Goal: Information Seeking & Learning: Learn about a topic

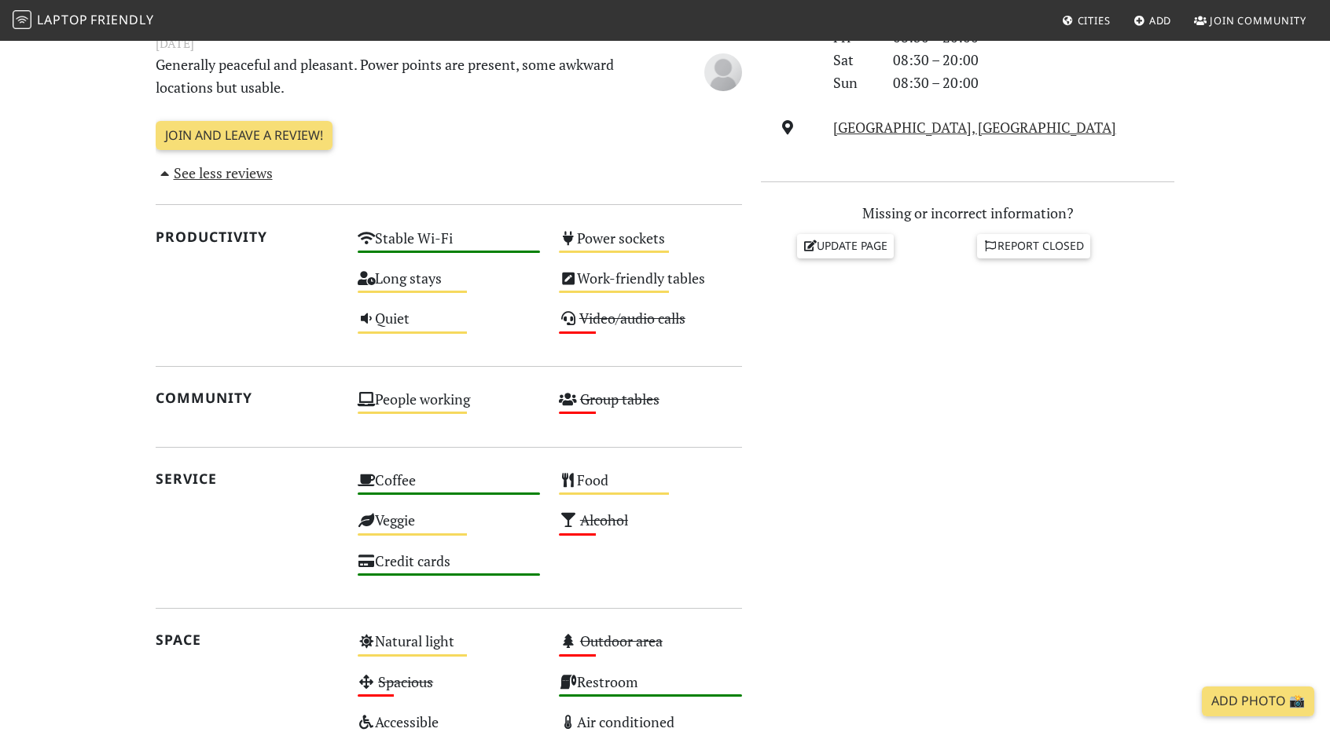
scroll to position [565, 0]
click at [75, 24] on span "Laptop" at bounding box center [62, 19] width 51 height 17
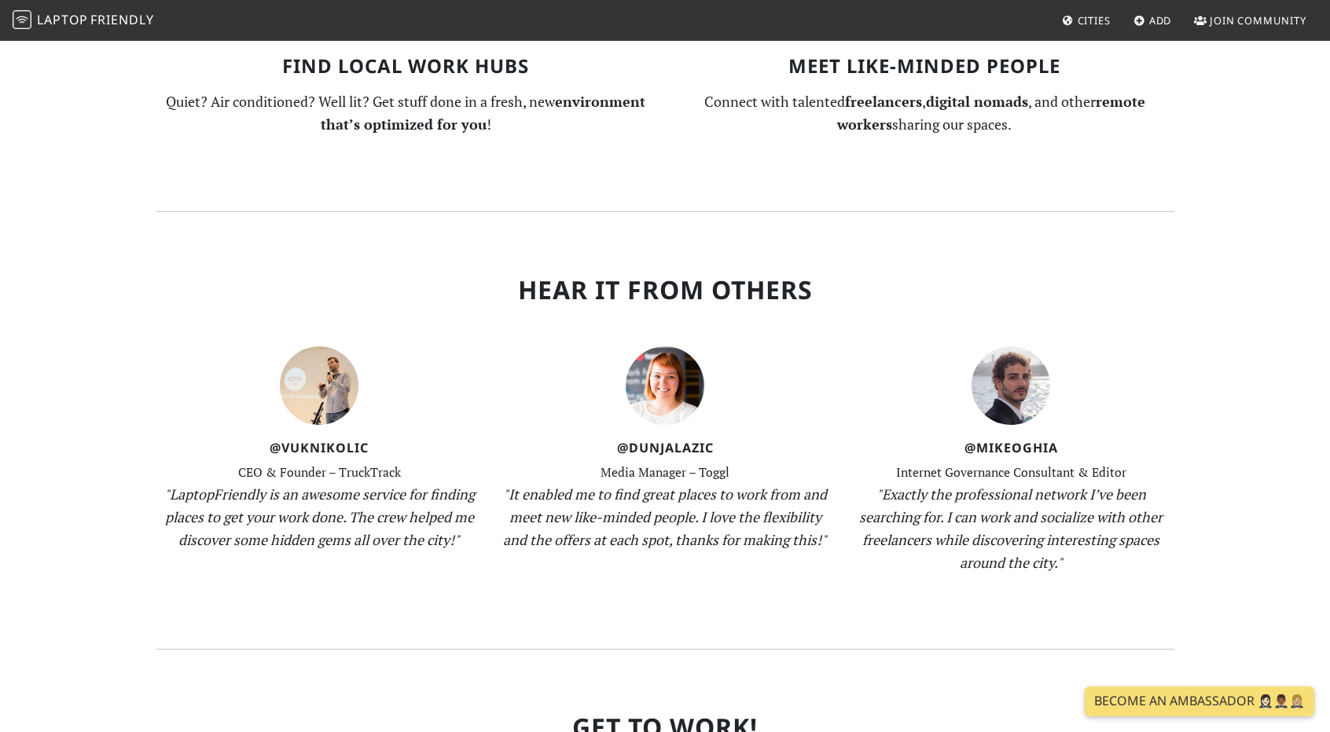
scroll to position [1651, 0]
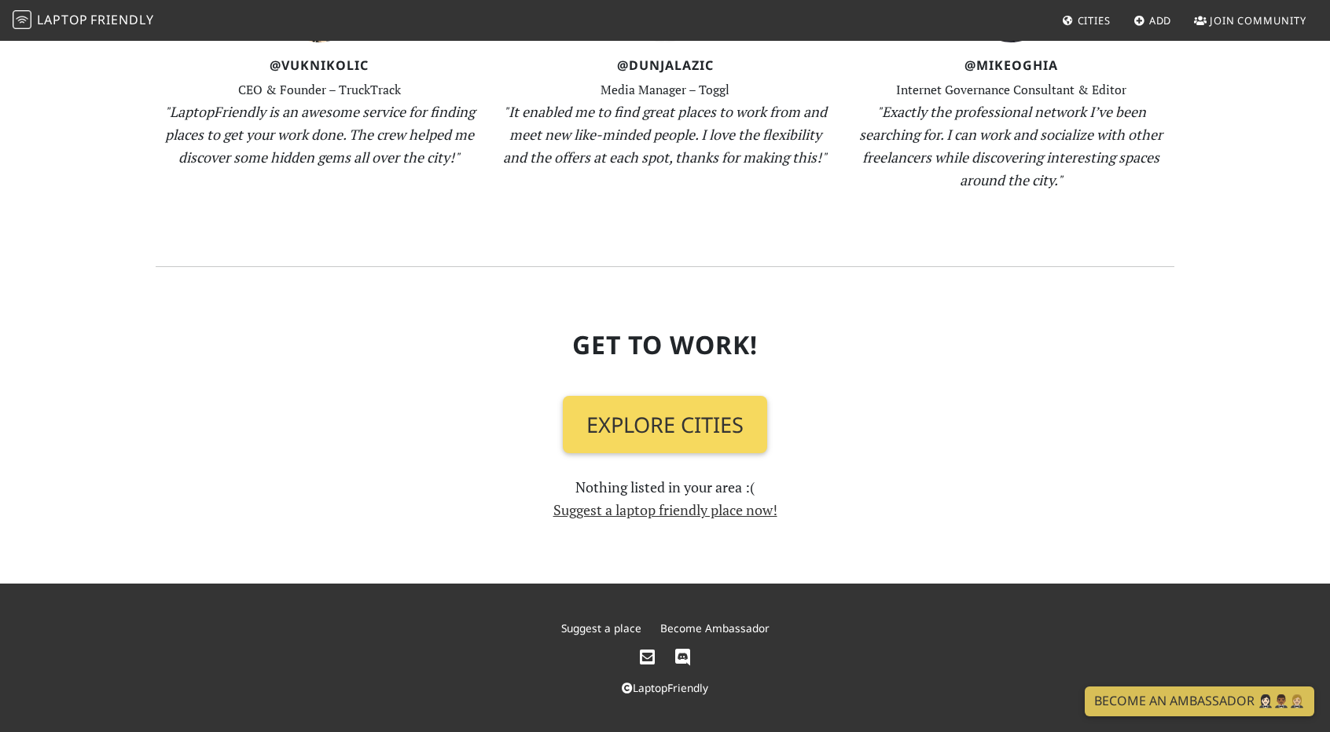
click at [632, 439] on link "Explore Cities" at bounding box center [665, 425] width 204 height 58
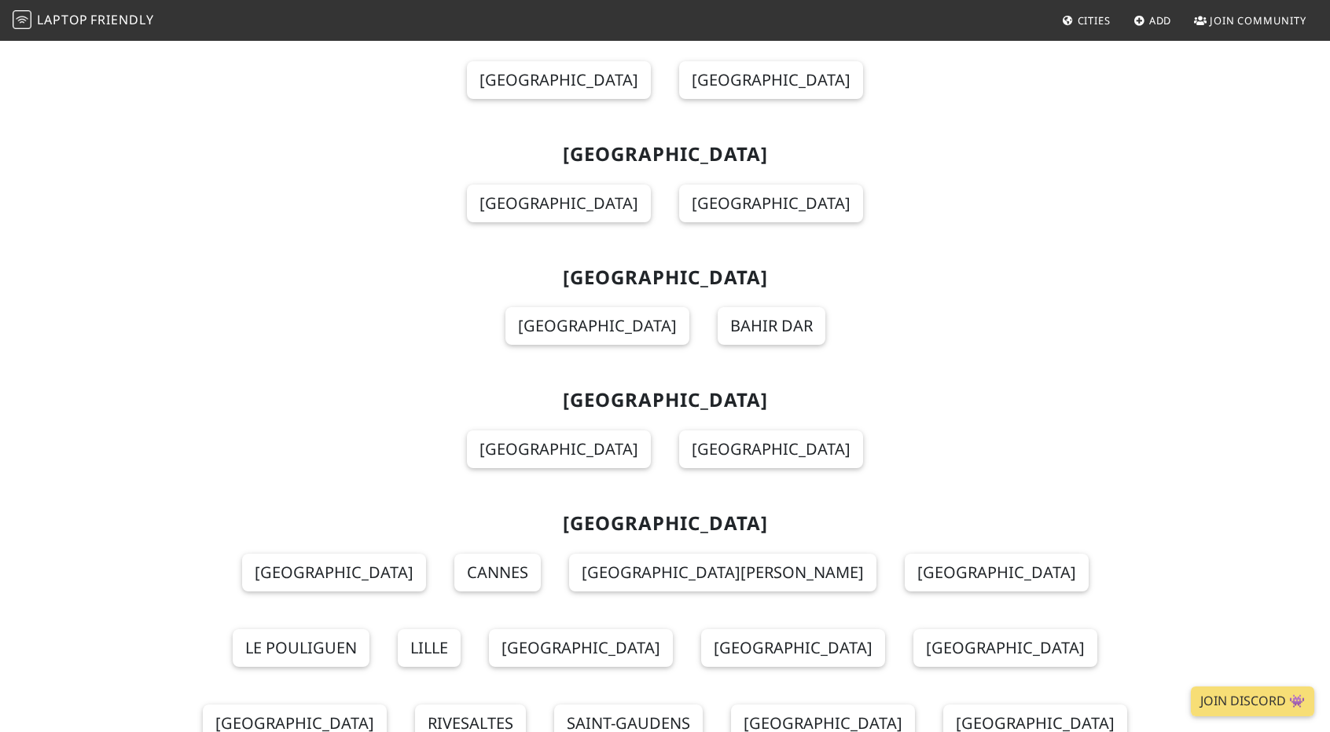
scroll to position [13665, 0]
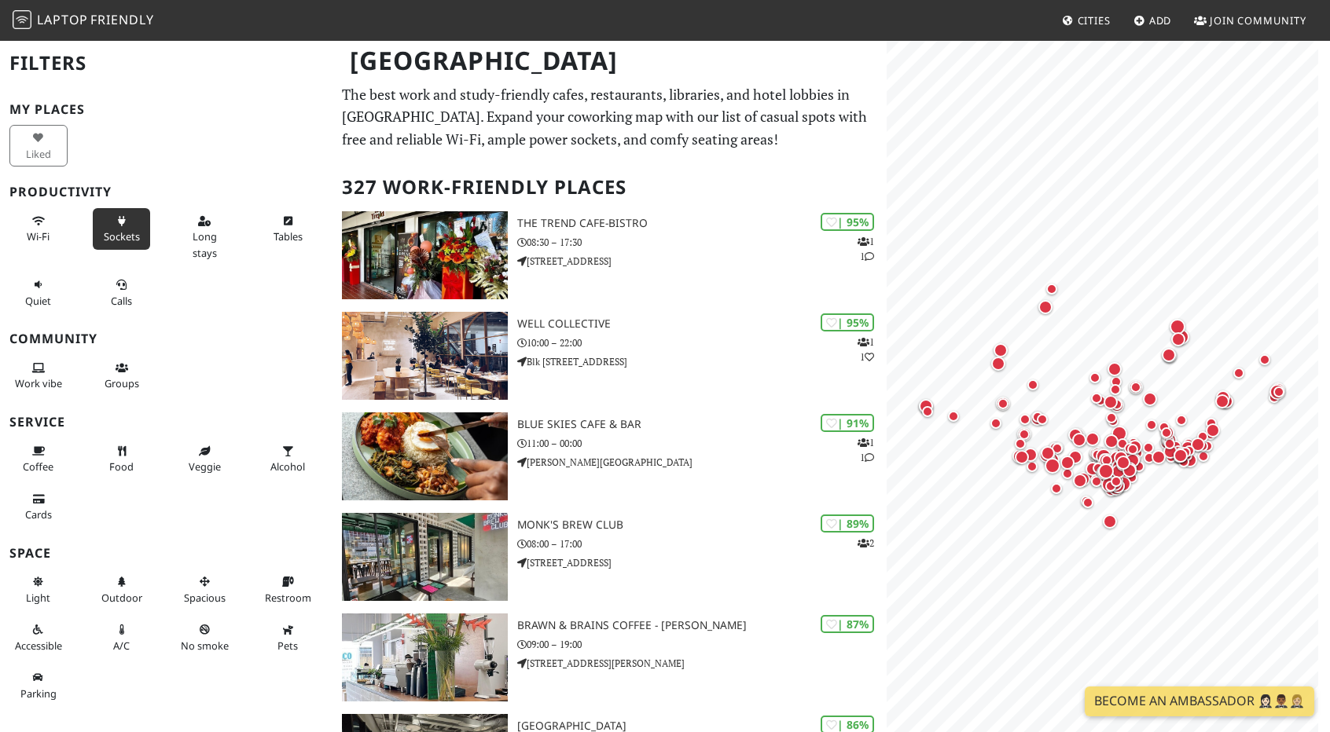
click at [119, 237] on span "Sockets" at bounding box center [122, 236] width 36 height 14
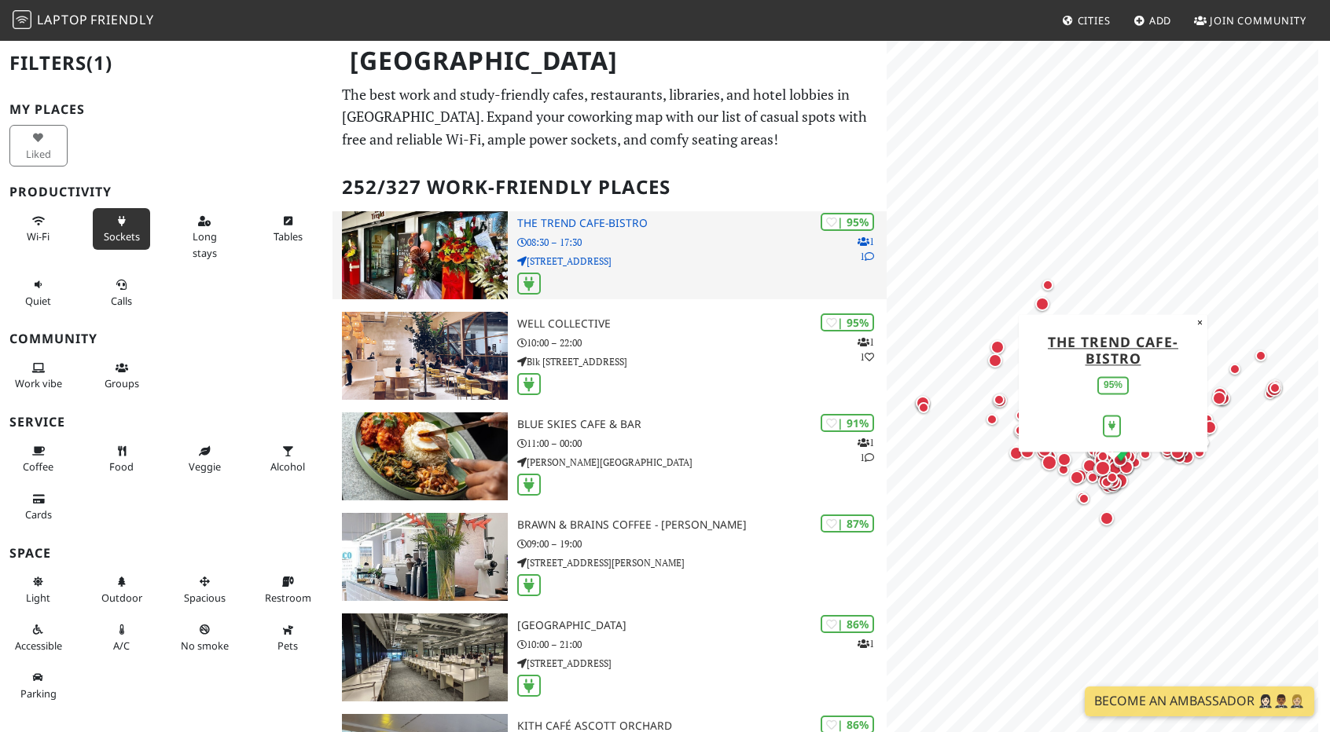
click at [641, 255] on p "531 Upper Cross St" at bounding box center [701, 261] width 369 height 15
click at [415, 254] on img at bounding box center [425, 255] width 166 height 88
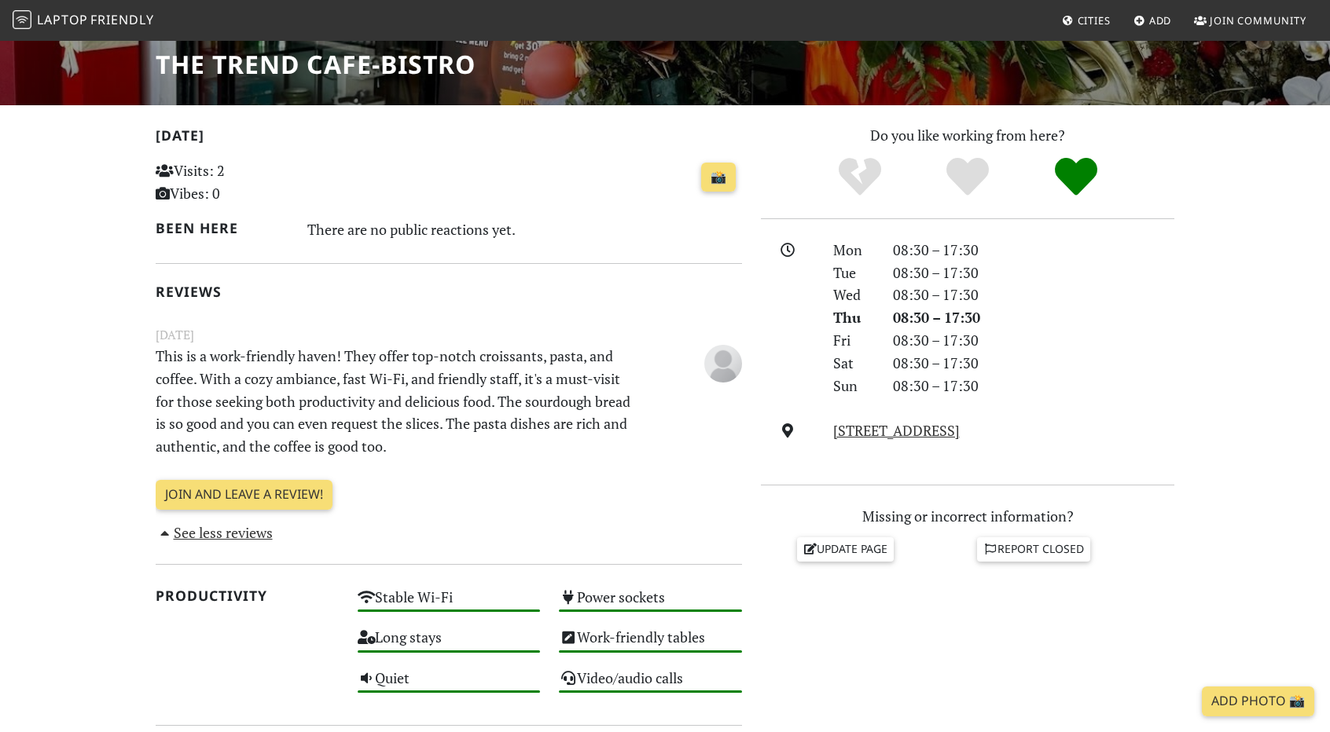
scroll to position [262, 0]
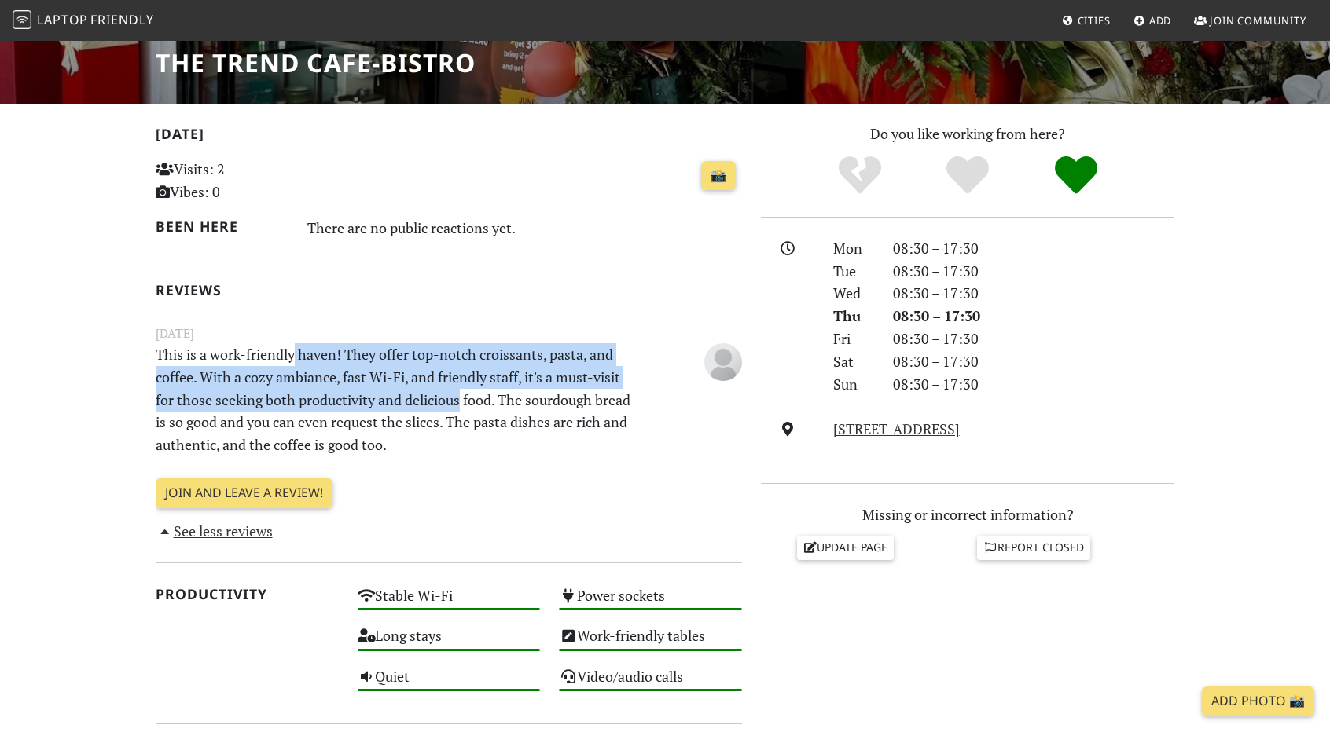
drag, startPoint x: 295, startPoint y: 358, endPoint x: 460, endPoint y: 411, distance: 173.2
click at [460, 411] on p "This is a work-friendly haven! They offer top-notch croissants, pasta, and coff…" at bounding box center [398, 399] width 505 height 113
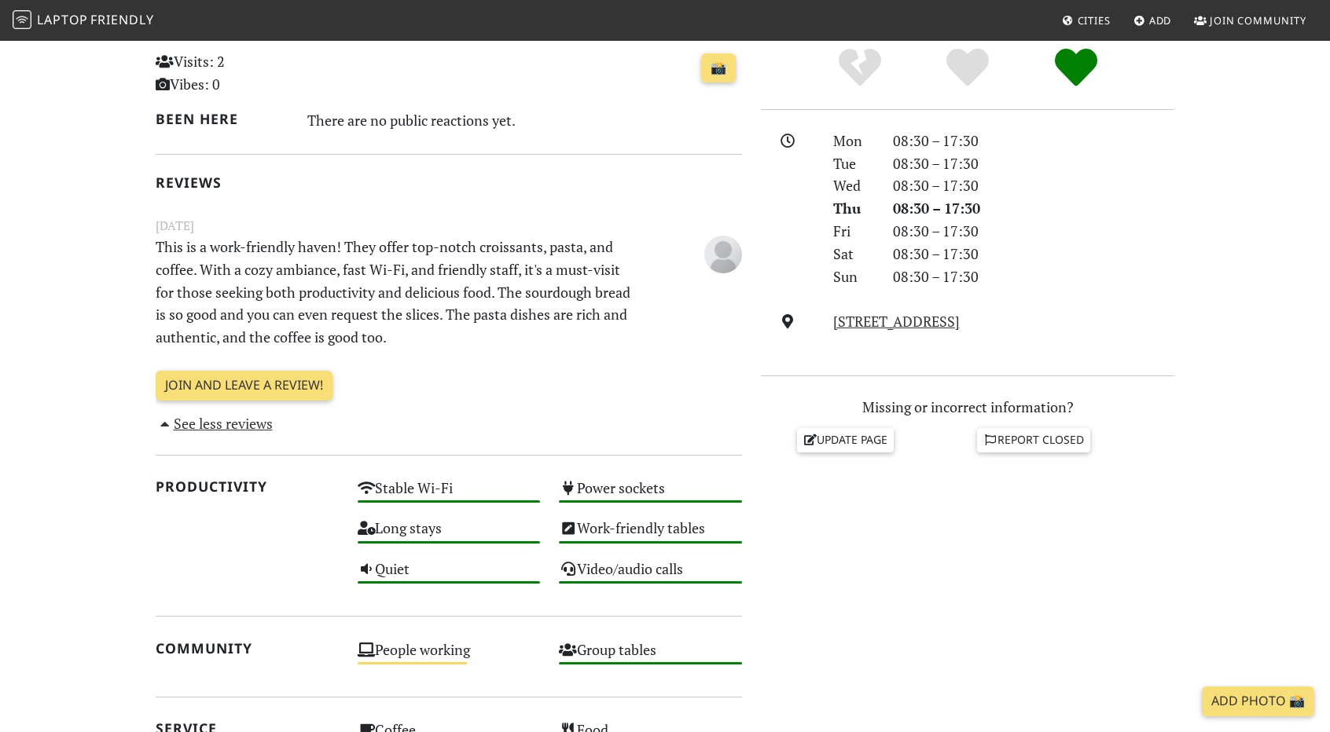
scroll to position [371, 0]
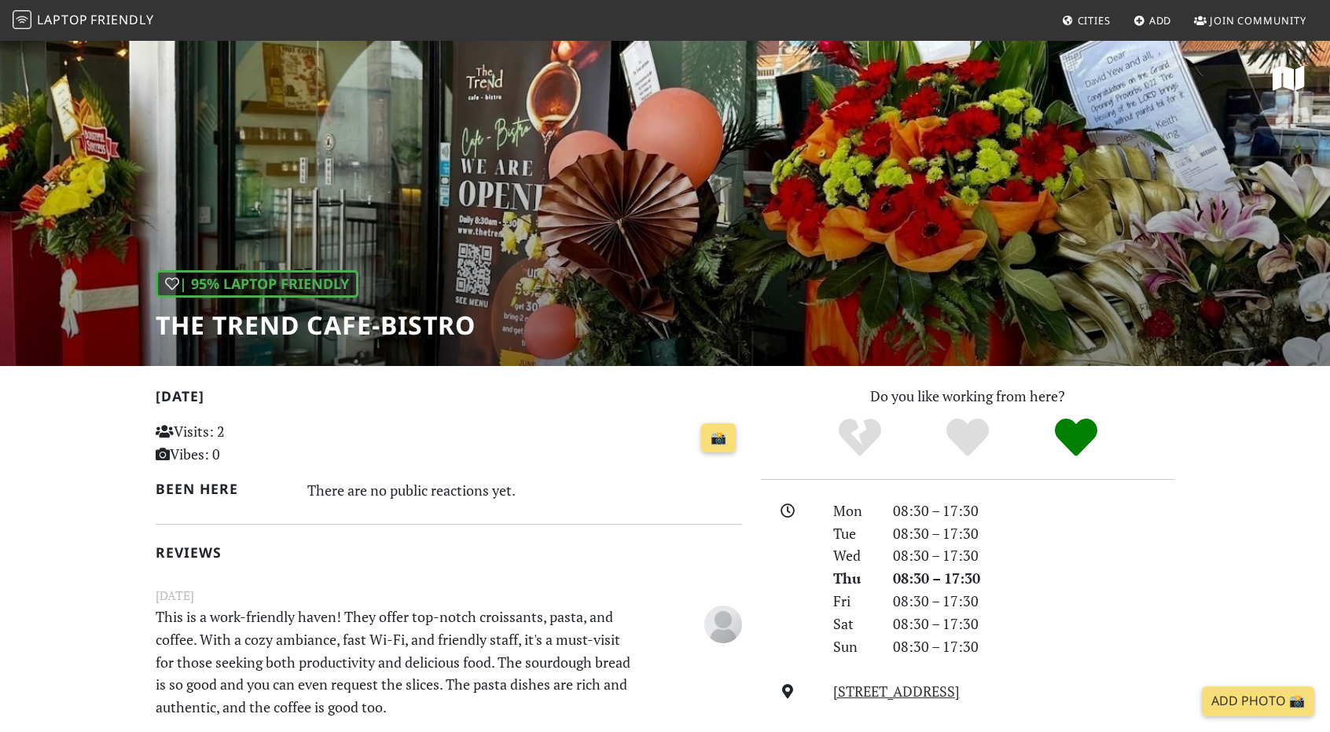
scroll to position [179, 0]
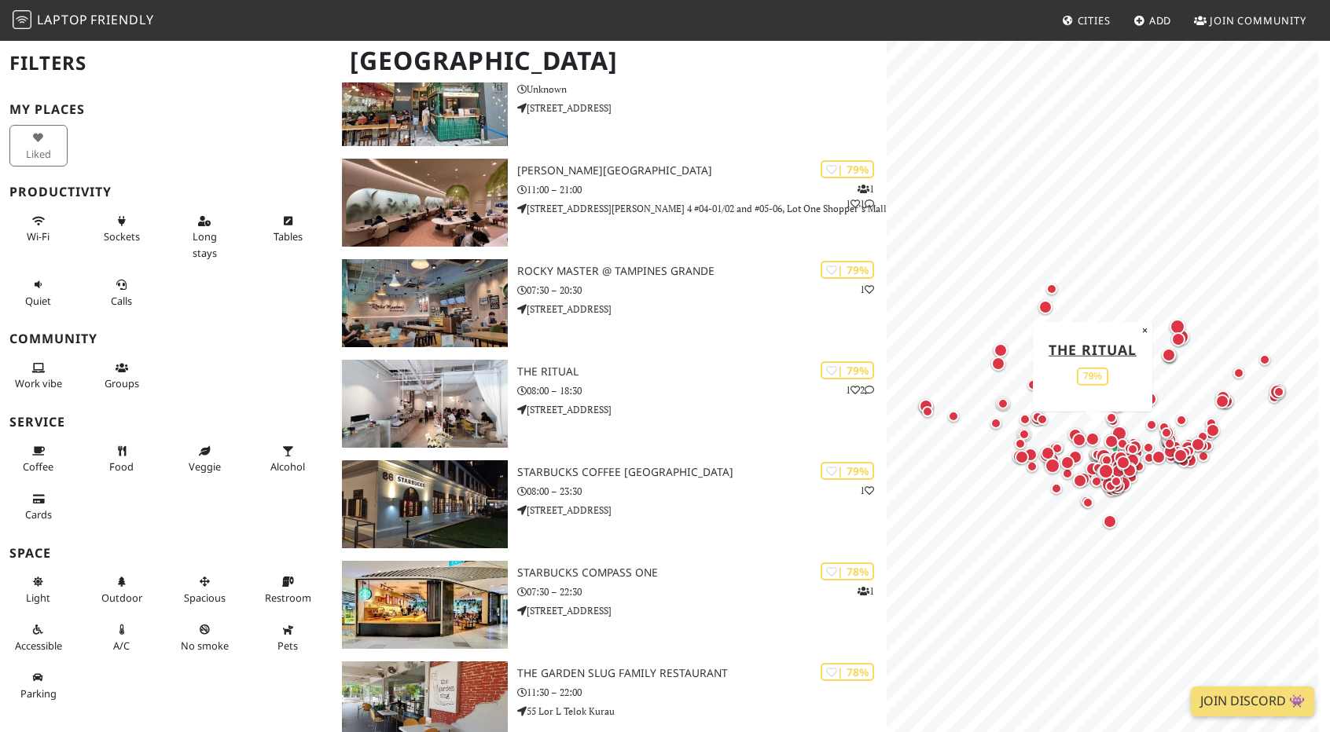
scroll to position [2439, 0]
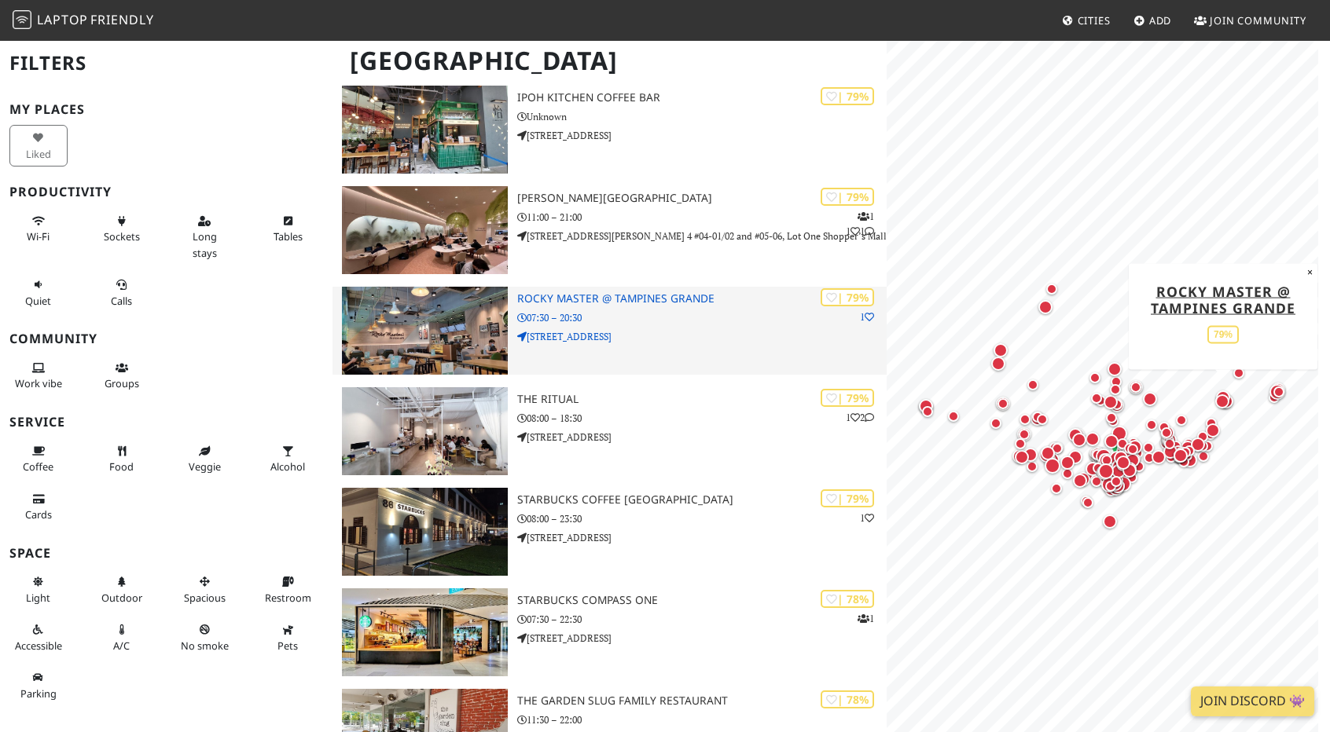
click at [438, 334] on img at bounding box center [425, 331] width 166 height 88
click at [655, 349] on div "| 79% 1 Rocky Master @ Tampines Grande 07:30 – 20:30 9 Tampines Ave 5" at bounding box center [701, 331] width 369 height 88
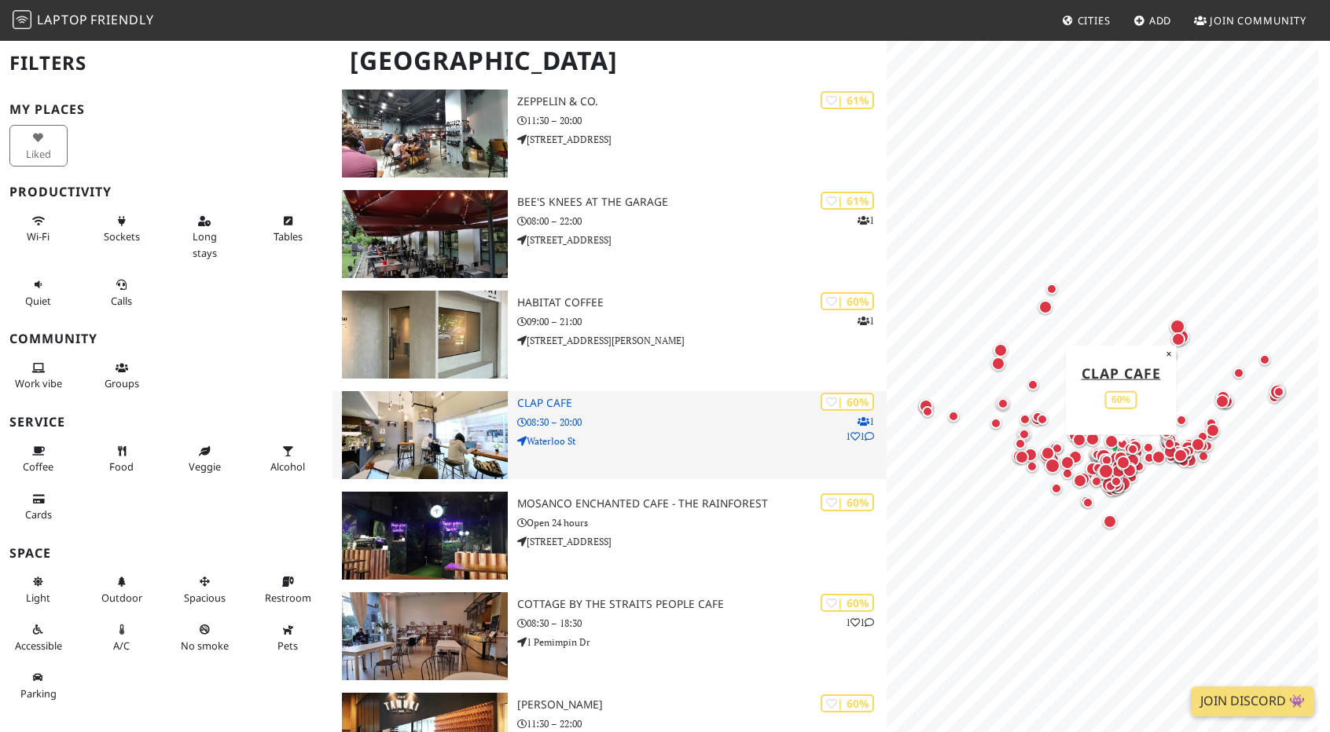
scroll to position [12770, 0]
click at [611, 442] on p "Waterloo St" at bounding box center [701, 440] width 369 height 15
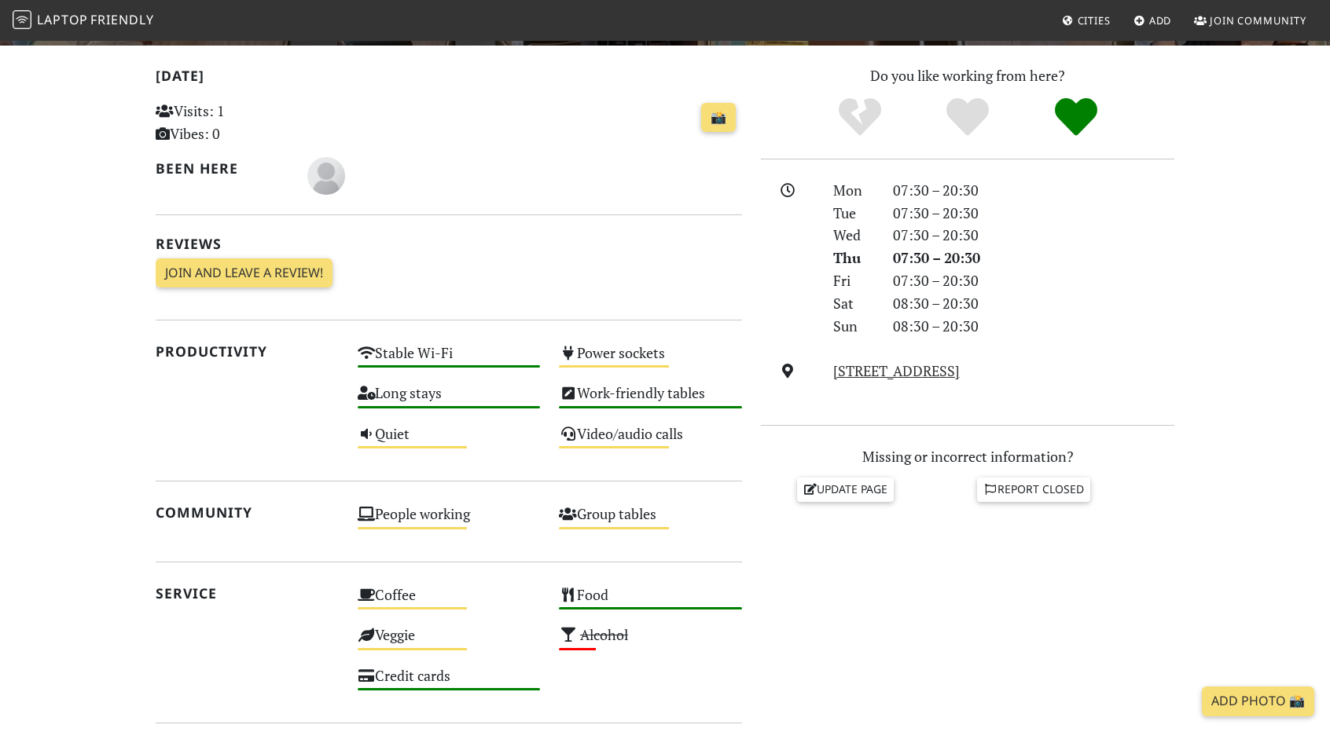
scroll to position [322, 0]
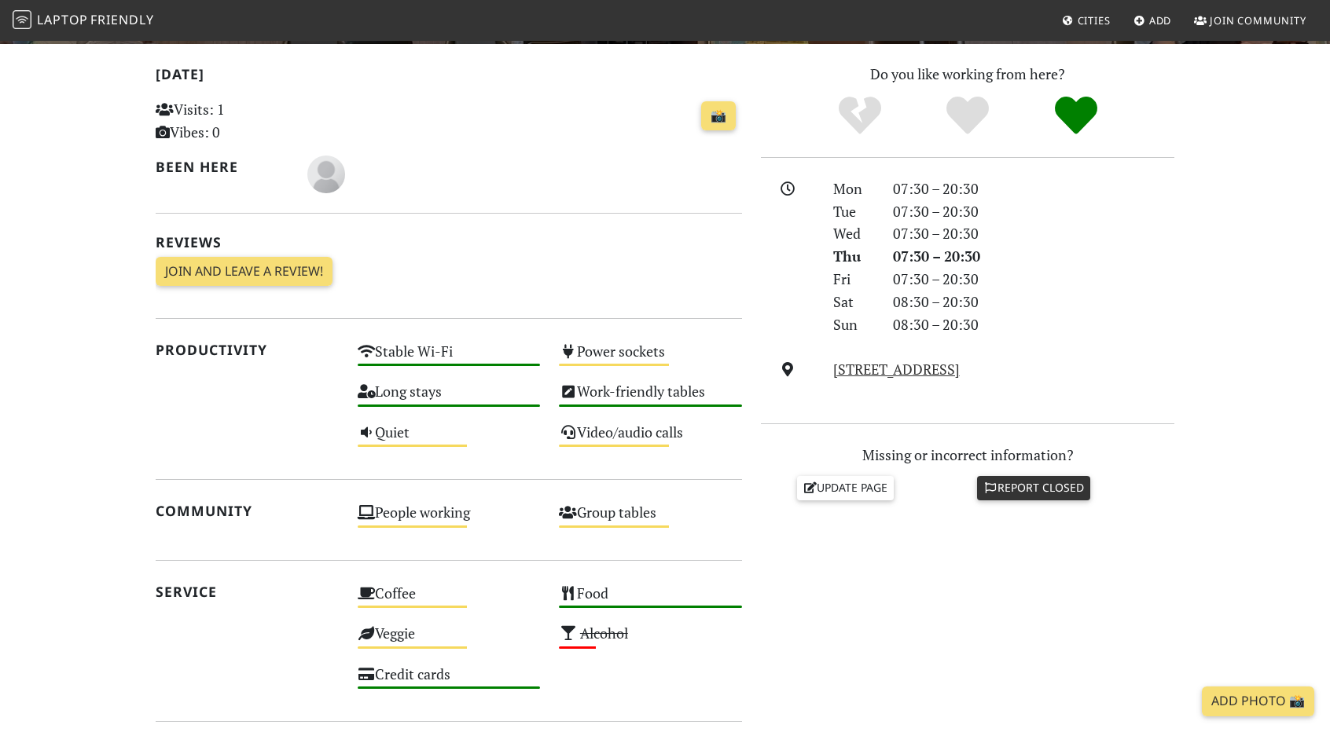
click at [1007, 484] on link "Report closed" at bounding box center [1033, 488] width 113 height 24
